Goal: Information Seeking & Learning: Learn about a topic

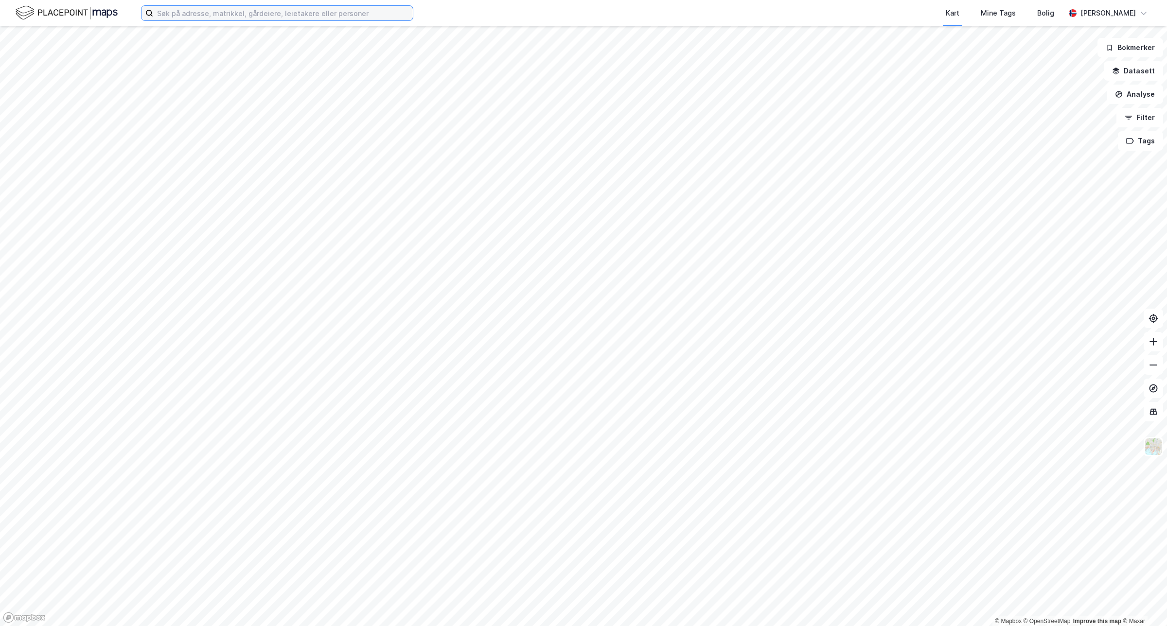
click at [292, 15] on input at bounding box center [283, 13] width 260 height 15
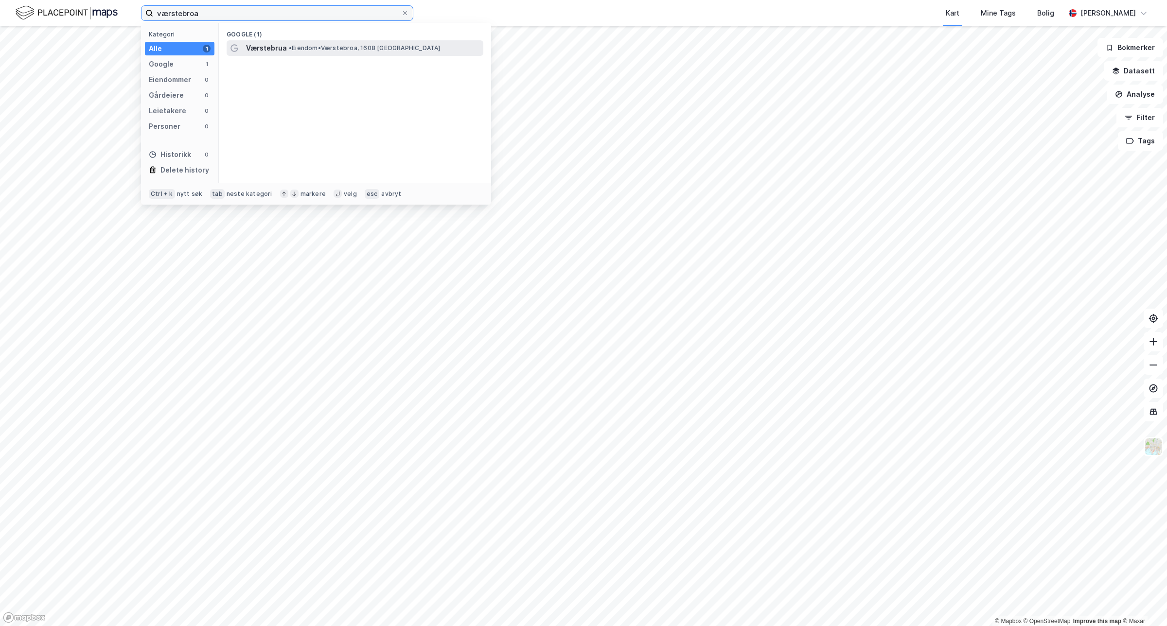
type input "værstebroa"
click at [305, 48] on span "• Eiendom • Værstebroa, 1608 [GEOGRAPHIC_DATA]" at bounding box center [365, 48] width 152 height 8
